Goal: Task Accomplishment & Management: Manage account settings

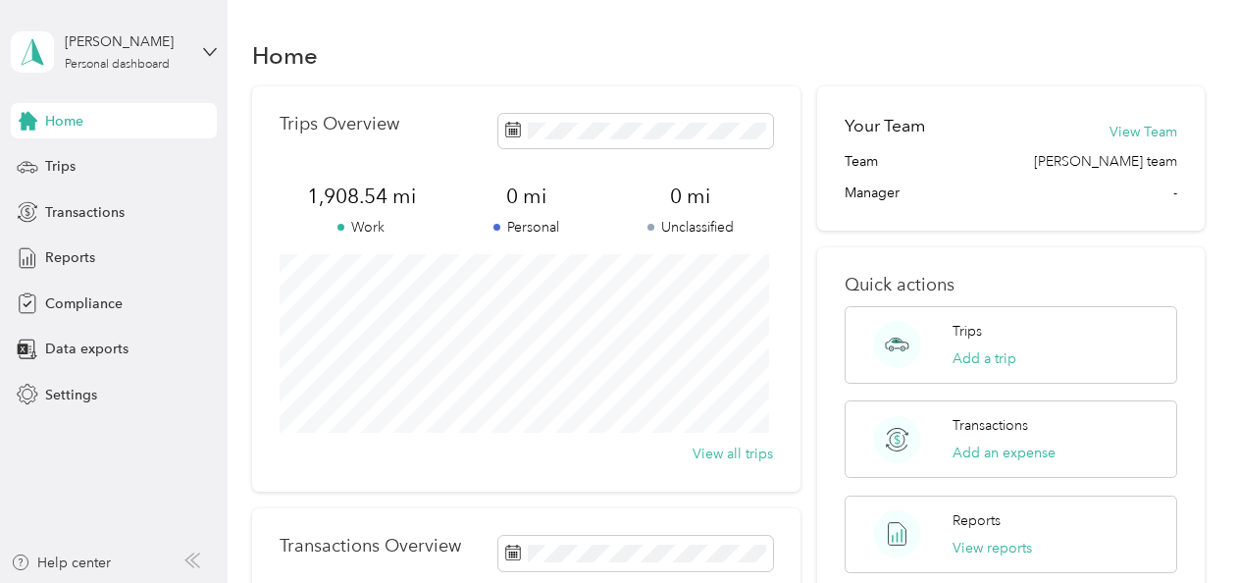
click at [67, 111] on span "Home" at bounding box center [64, 121] width 38 height 21
click at [68, 165] on span "Trips" at bounding box center [60, 166] width 30 height 21
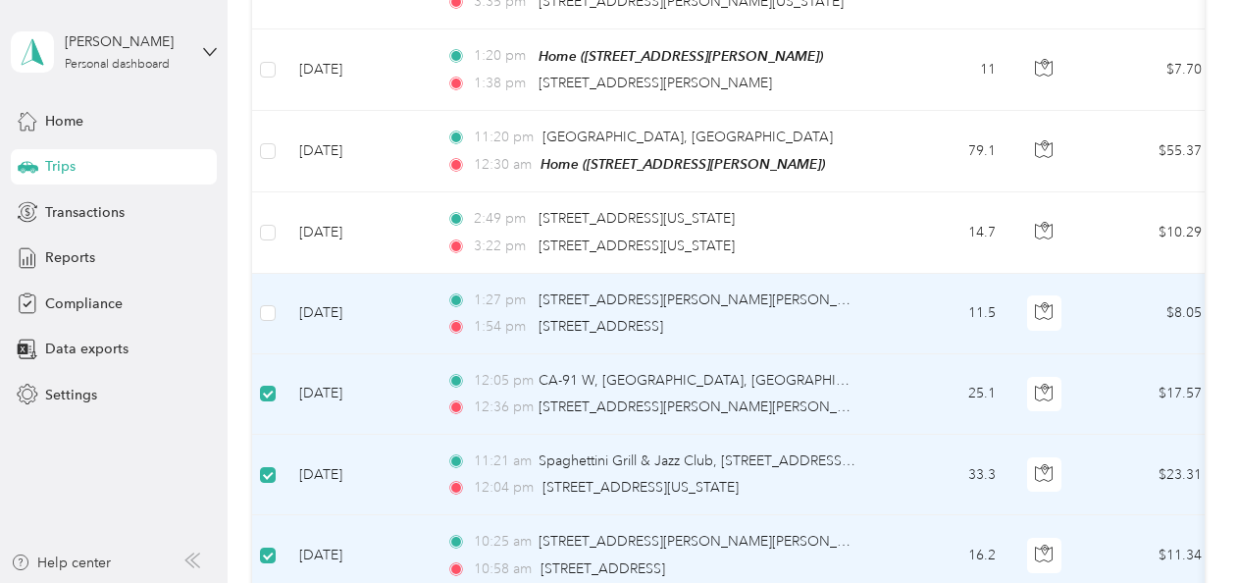
scroll to position [541, 0]
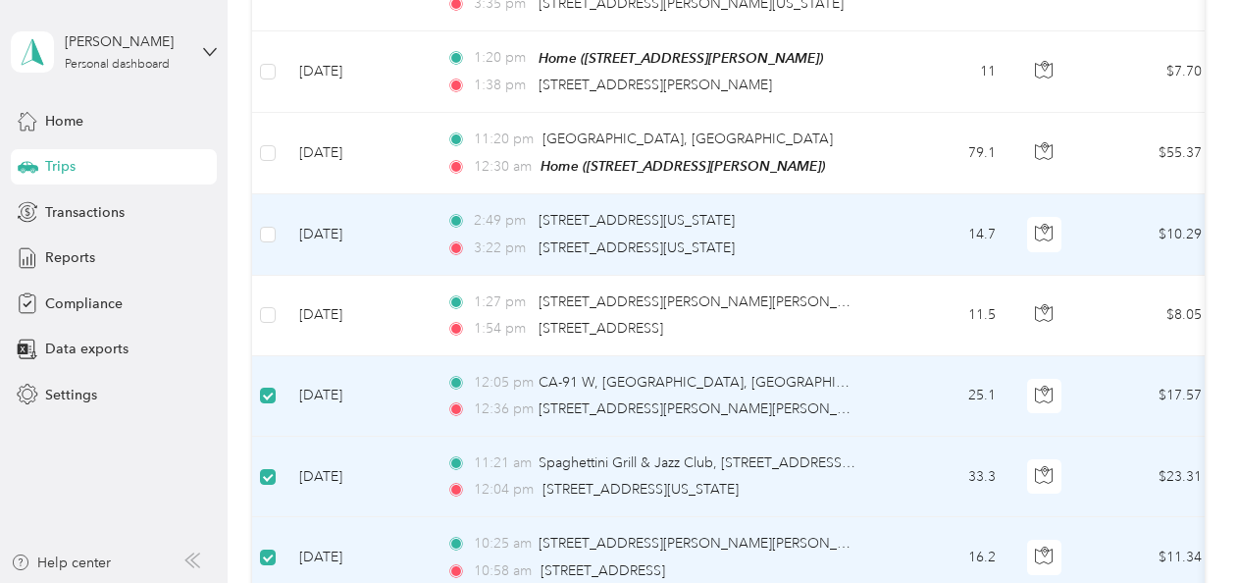
click at [271, 239] on td at bounding box center [267, 234] width 31 height 80
click at [273, 212] on td at bounding box center [267, 234] width 31 height 80
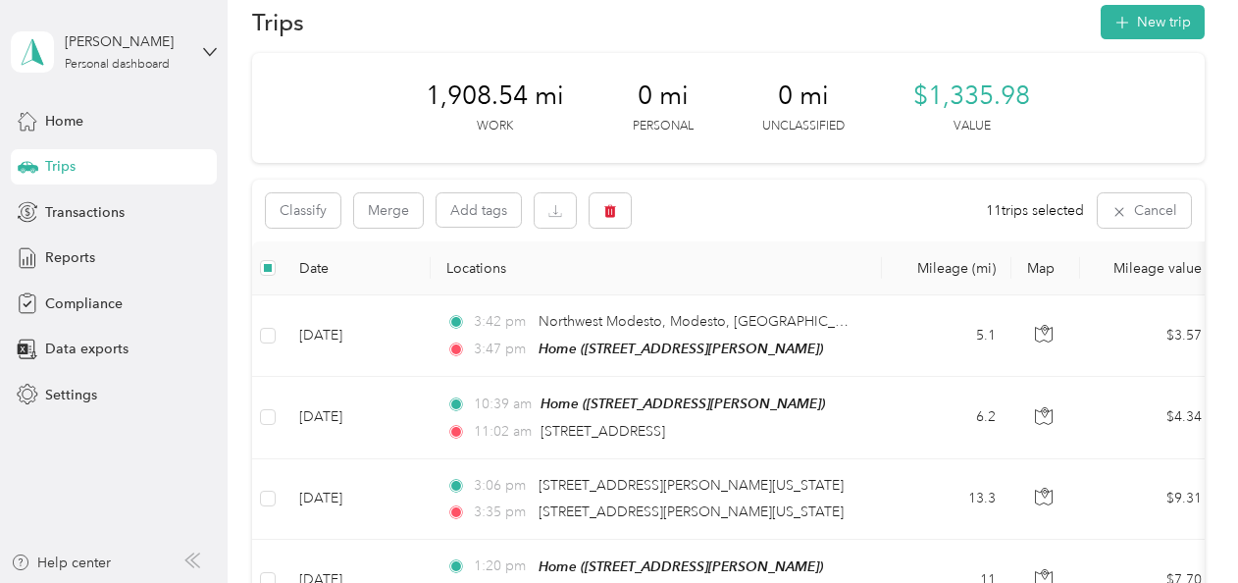
scroll to position [31, 0]
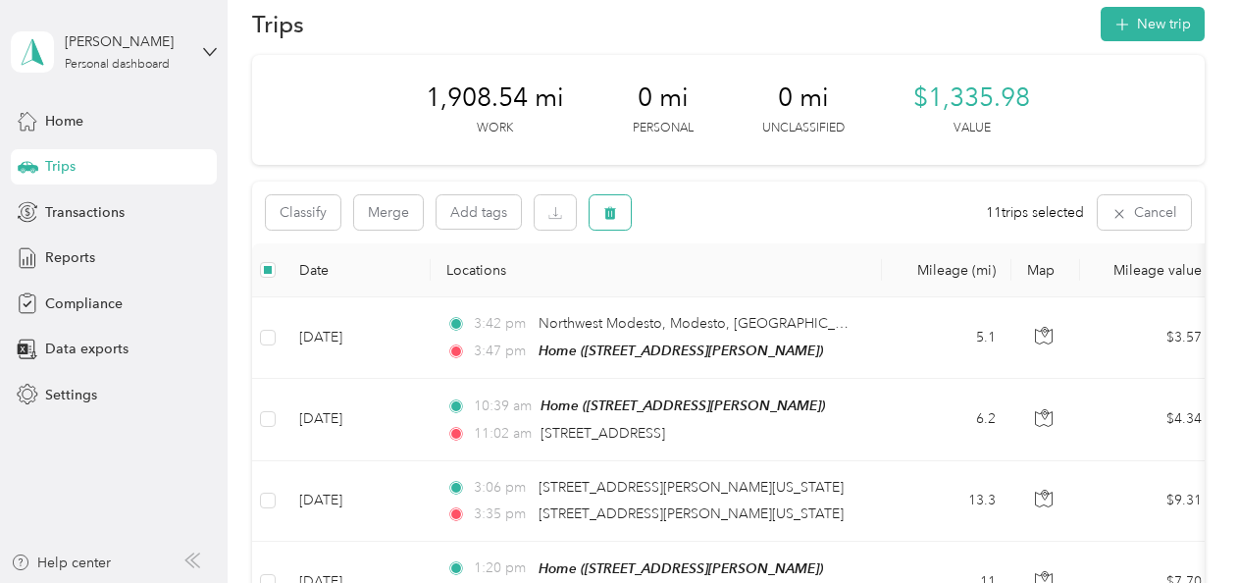
click at [604, 208] on icon "button" at bounding box center [610, 213] width 14 height 14
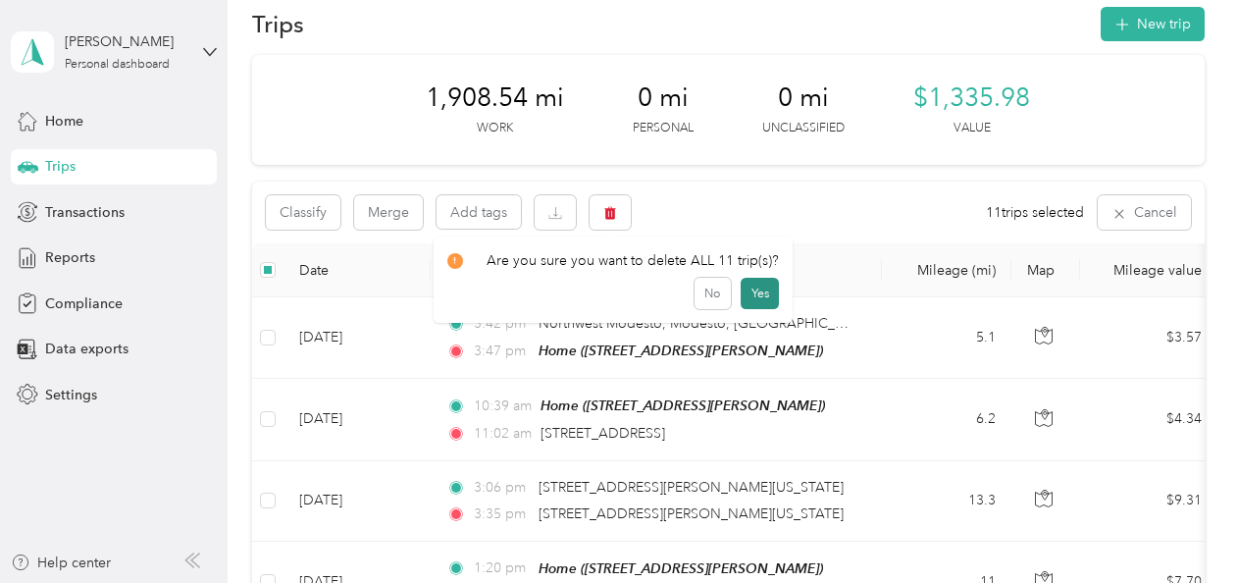
click at [755, 295] on button "Yes" at bounding box center [759, 293] width 38 height 31
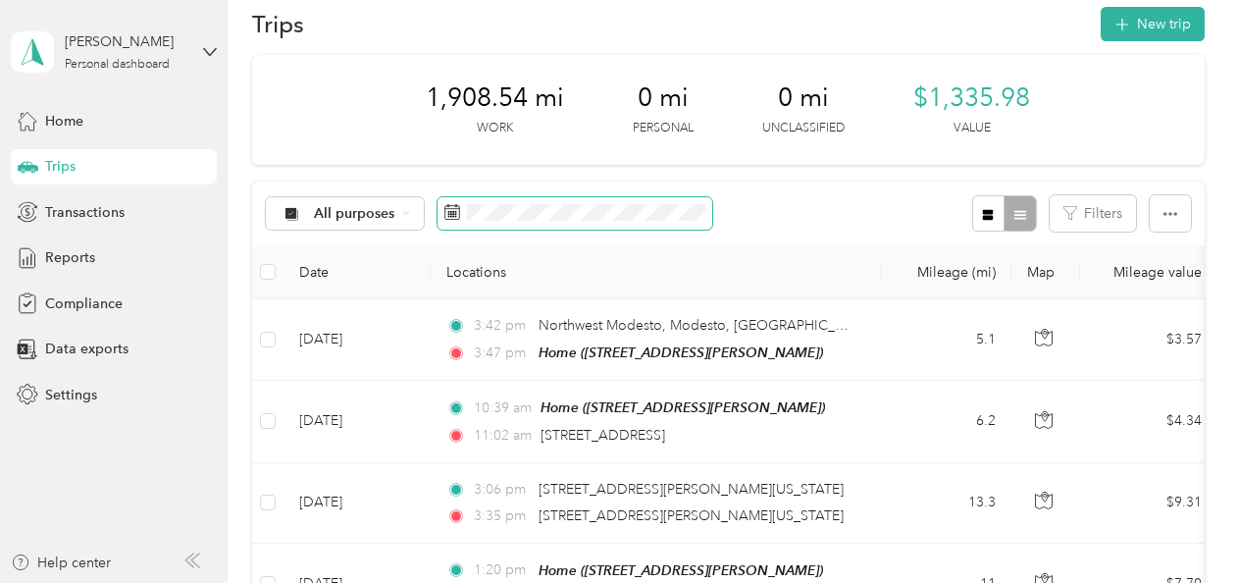
click at [460, 207] on span at bounding box center [574, 213] width 275 height 33
click at [448, 208] on icon at bounding box center [451, 208] width 15 height 0
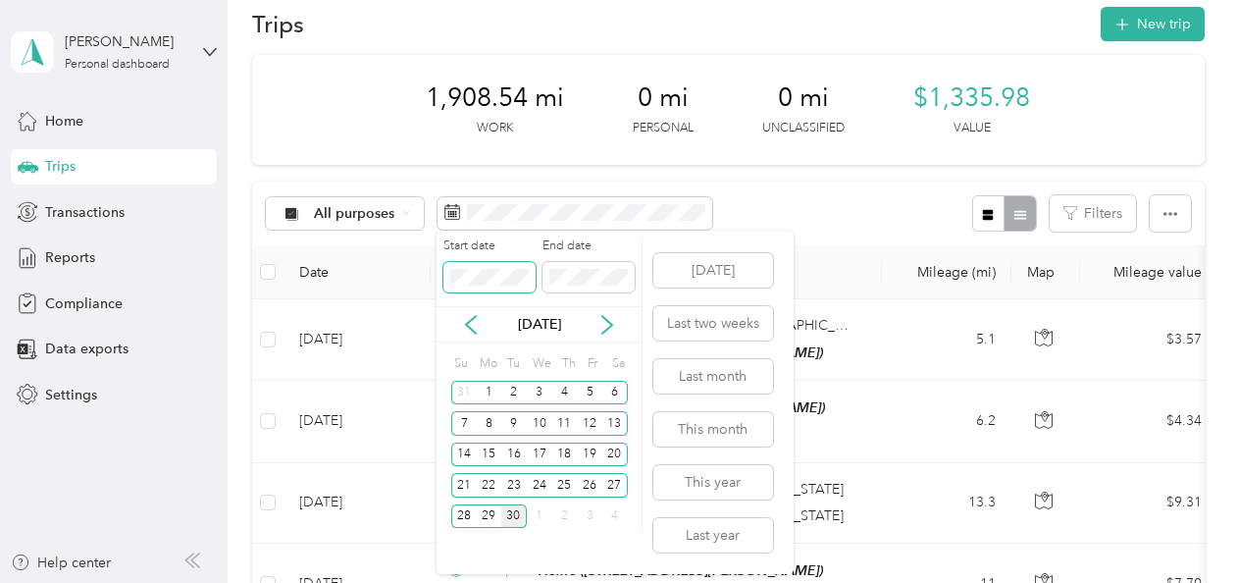
click at [497, 287] on span at bounding box center [489, 277] width 92 height 31
click at [691, 421] on button "This month" at bounding box center [713, 429] width 120 height 34
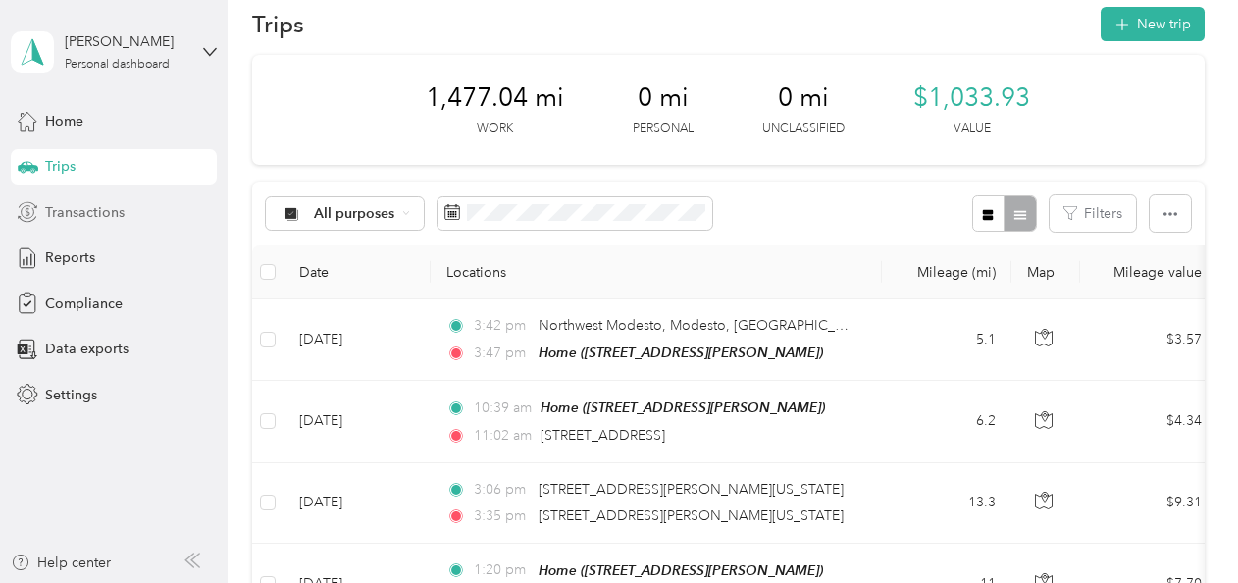
click at [98, 206] on span "Transactions" at bounding box center [84, 212] width 79 height 21
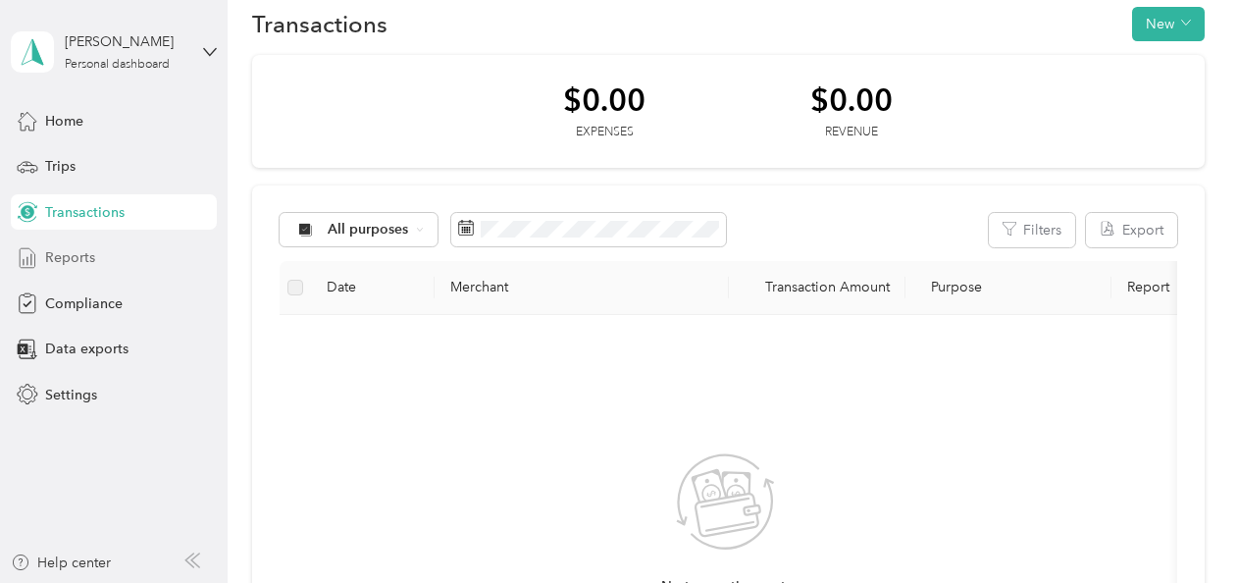
click at [95, 265] on div "Reports" at bounding box center [114, 257] width 206 height 35
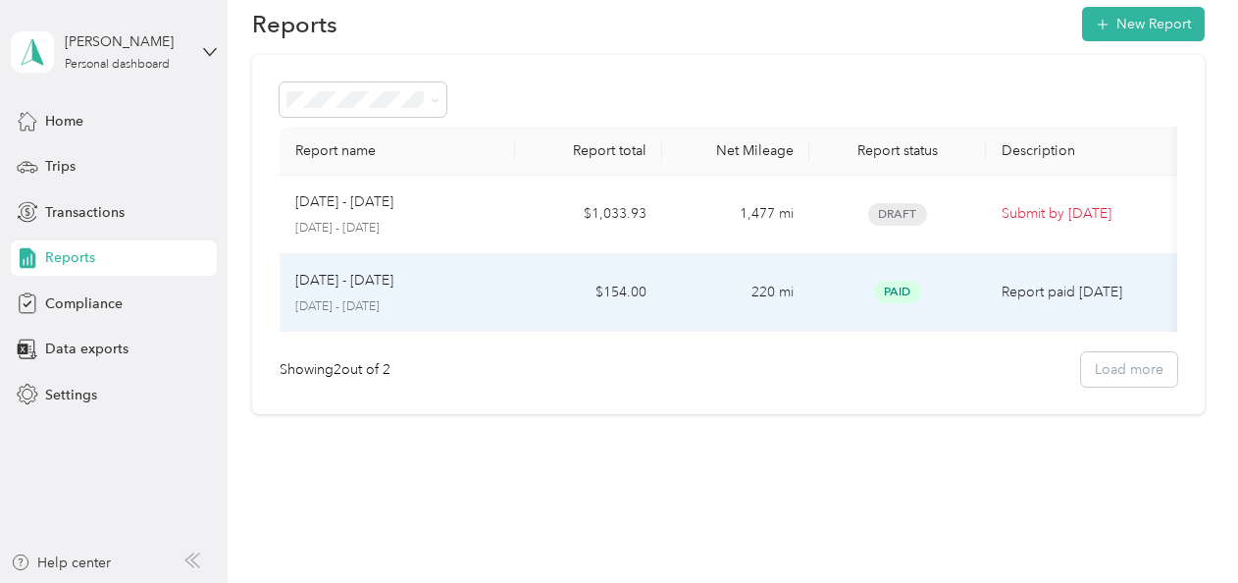
click at [926, 293] on div "Paid" at bounding box center [897, 292] width 145 height 23
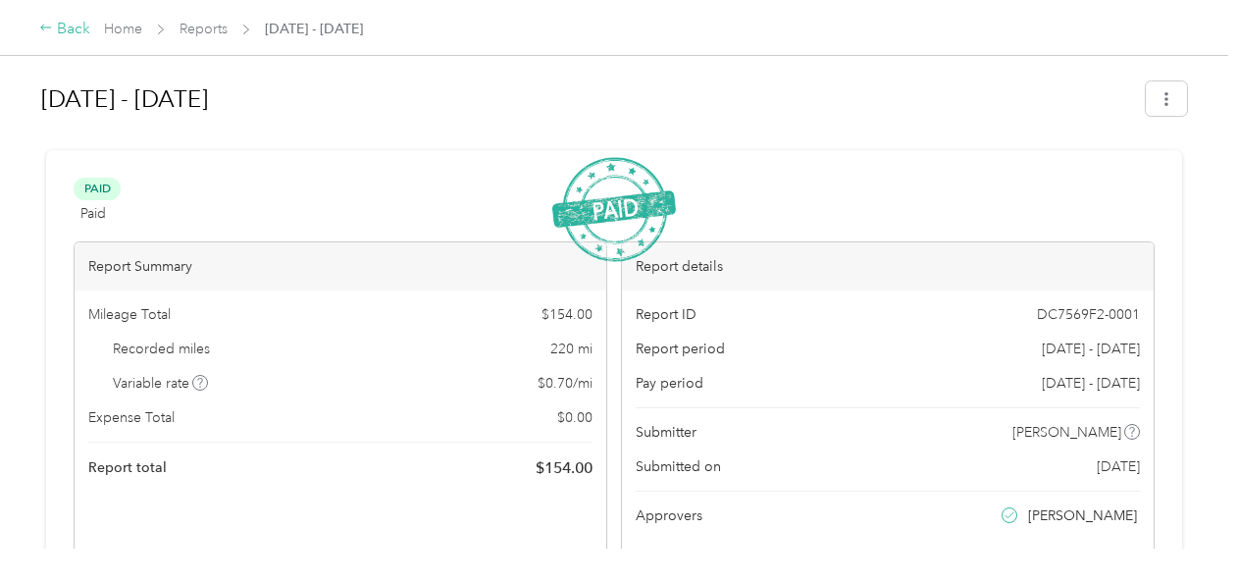
click at [58, 34] on div "Back" at bounding box center [64, 30] width 51 height 24
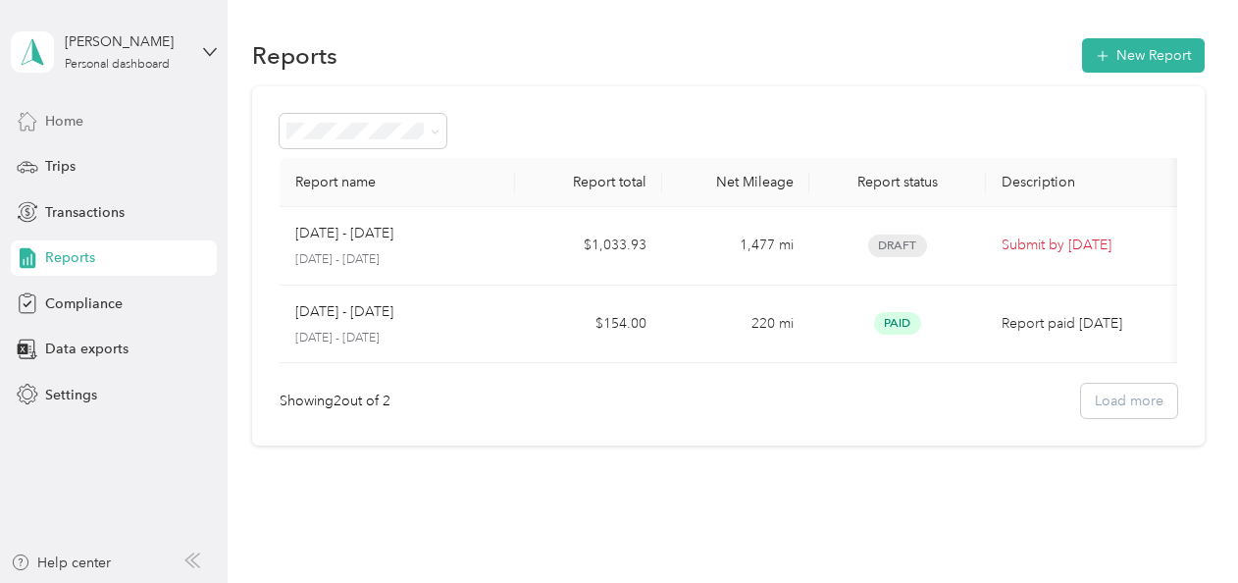
click at [71, 122] on span "Home" at bounding box center [64, 121] width 38 height 21
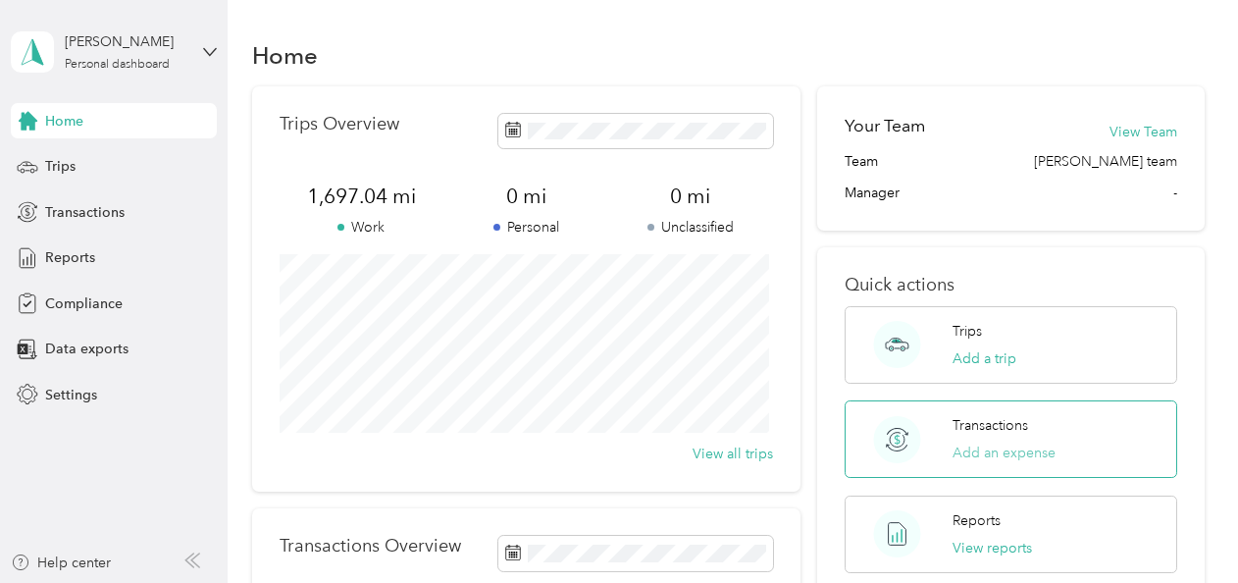
click at [956, 457] on button "Add an expense" at bounding box center [1003, 452] width 103 height 21
